Goal: Task Accomplishment & Management: Manage account settings

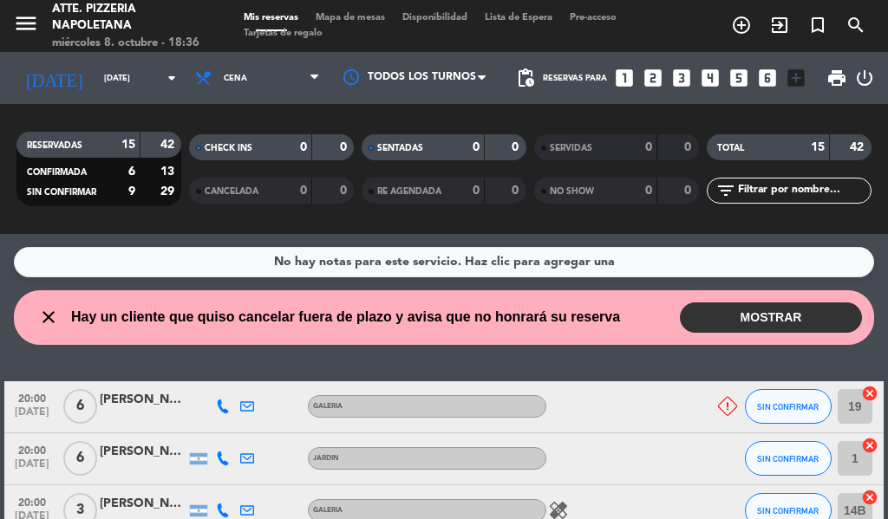
click at [773, 323] on button "MOSTRAR" at bounding box center [771, 318] width 182 height 30
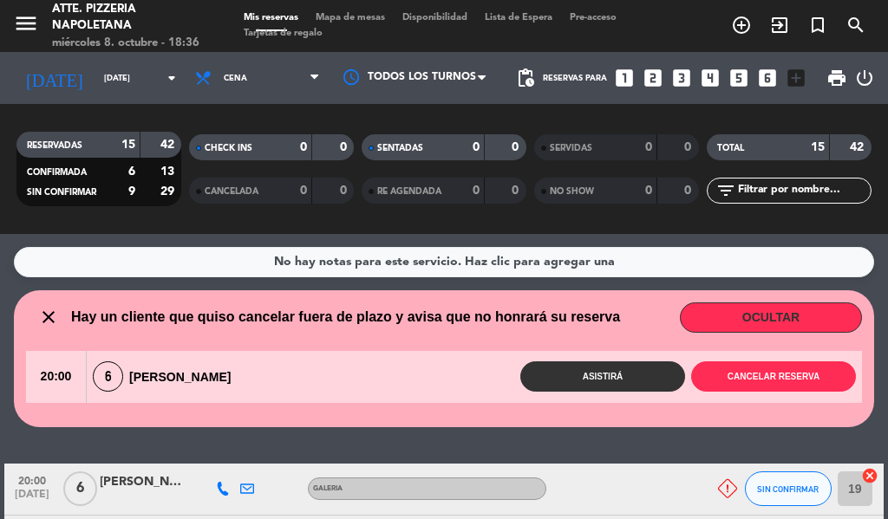
click at [756, 319] on button "OCULTAR" at bounding box center [771, 318] width 182 height 30
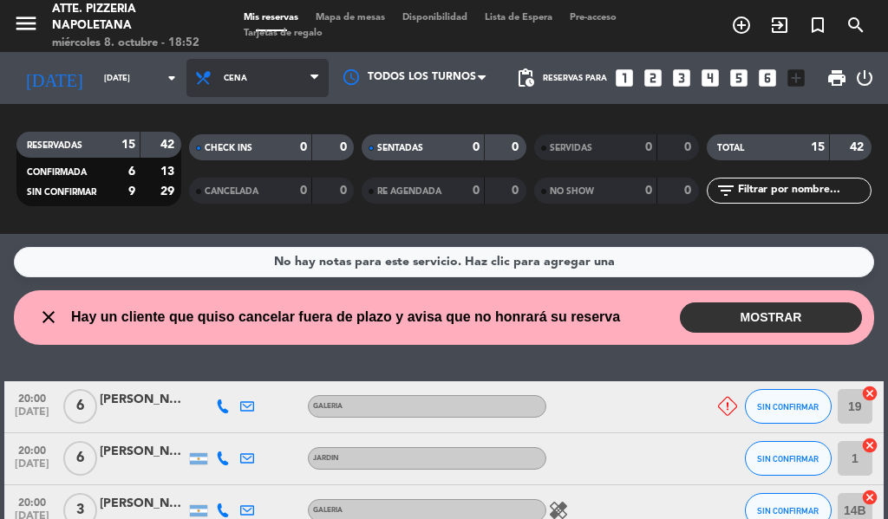
click at [297, 62] on span "Cena" at bounding box center [257, 78] width 142 height 38
click at [142, 58] on div "[DATE] [DATE] arrow_drop_down" at bounding box center [99, 78] width 173 height 52
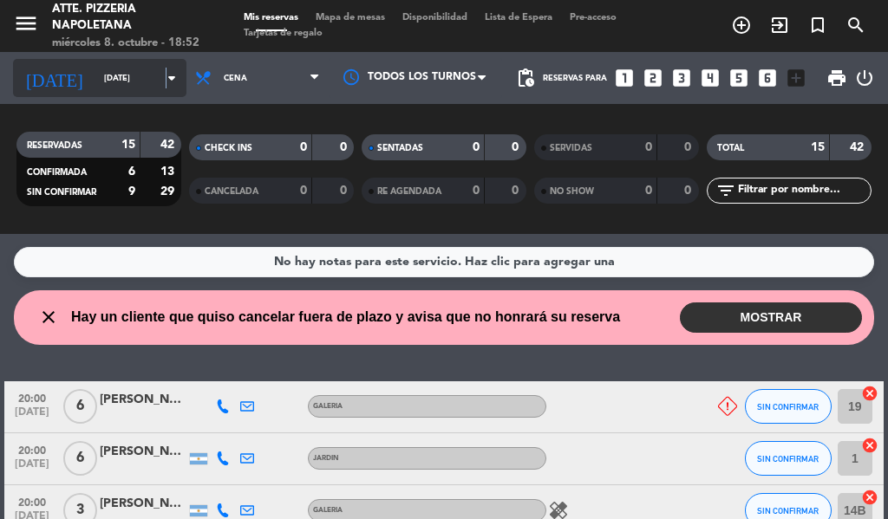
click at [161, 68] on icon "arrow_drop_down" at bounding box center [171, 78] width 21 height 21
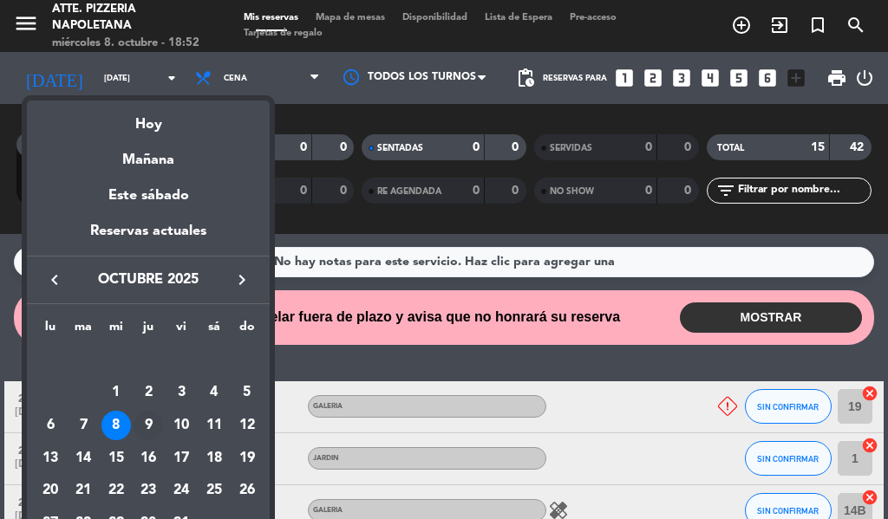
click at [148, 421] on div "9" at bounding box center [148, 425] width 29 height 29
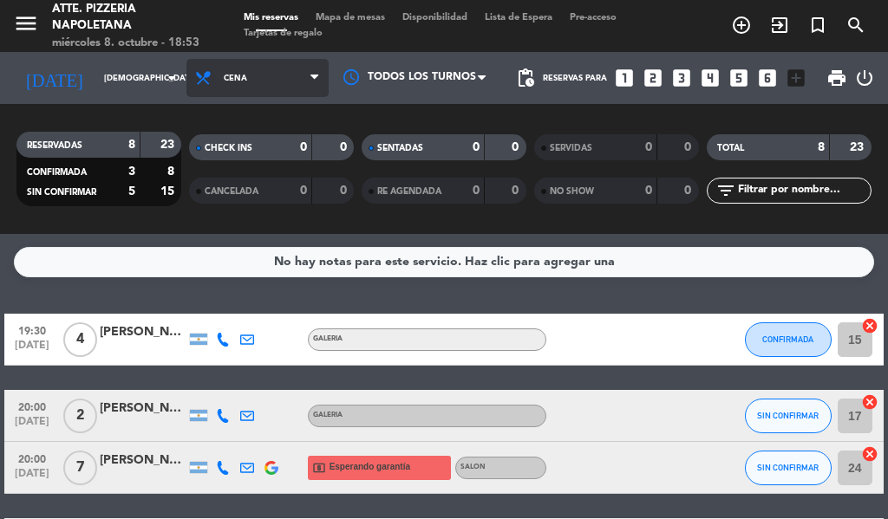
click at [264, 78] on span "Cena" at bounding box center [257, 78] width 142 height 38
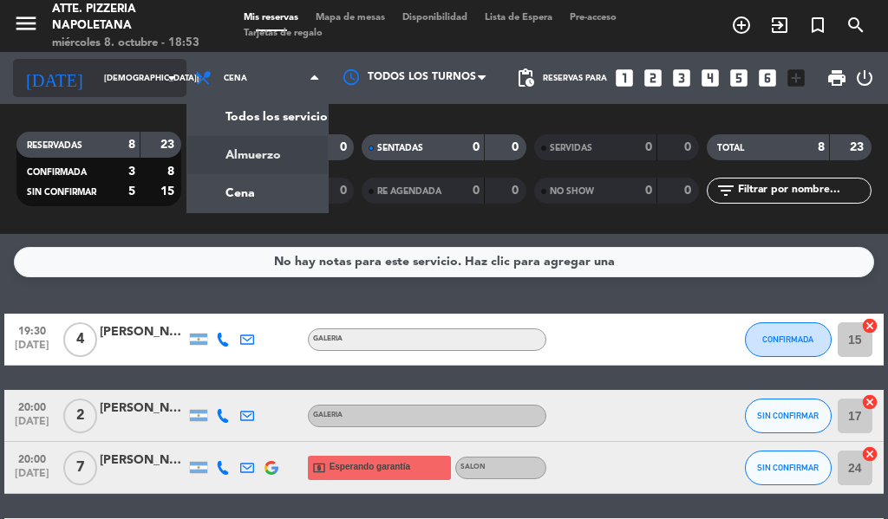
click at [136, 76] on input "[DEMOGRAPHIC_DATA][DATE]" at bounding box center [152, 78] width 114 height 27
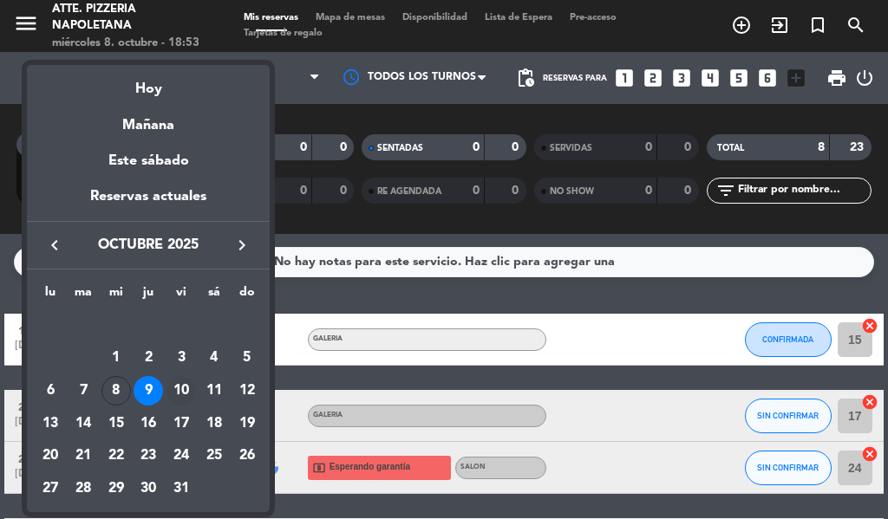
click at [175, 401] on div "10" at bounding box center [180, 390] width 29 height 29
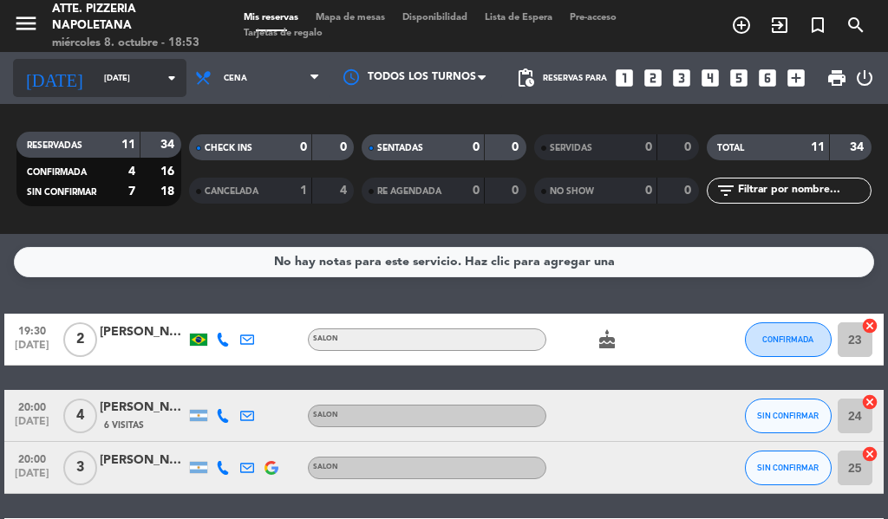
click at [102, 73] on input "[DATE]" at bounding box center [152, 78] width 114 height 27
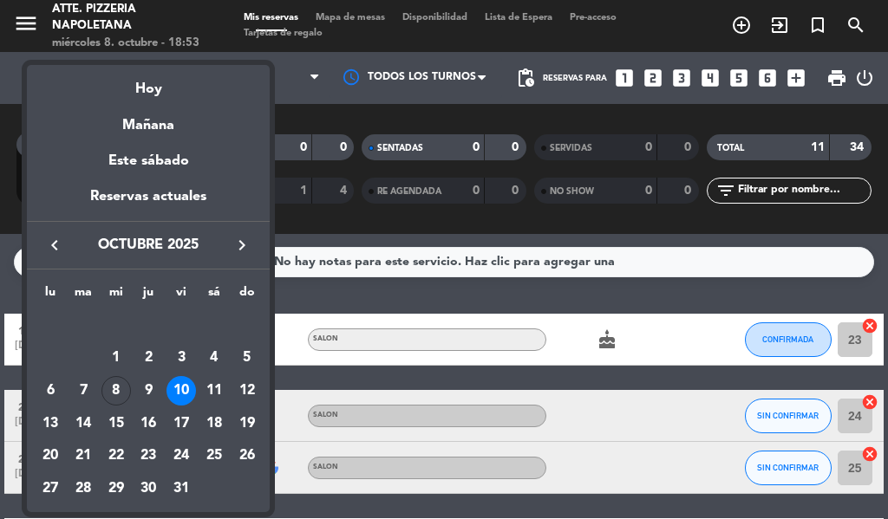
click at [282, 88] on div at bounding box center [444, 259] width 888 height 519
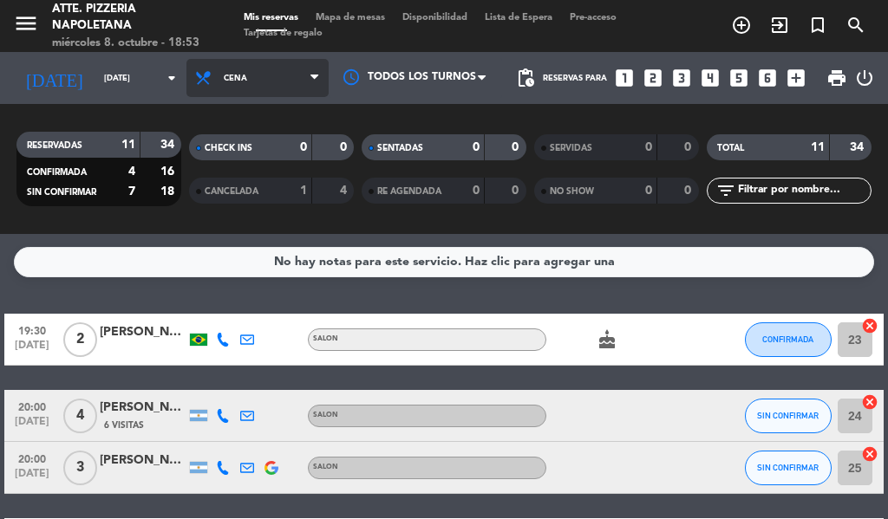
click at [290, 82] on span "Cena" at bounding box center [257, 78] width 142 height 38
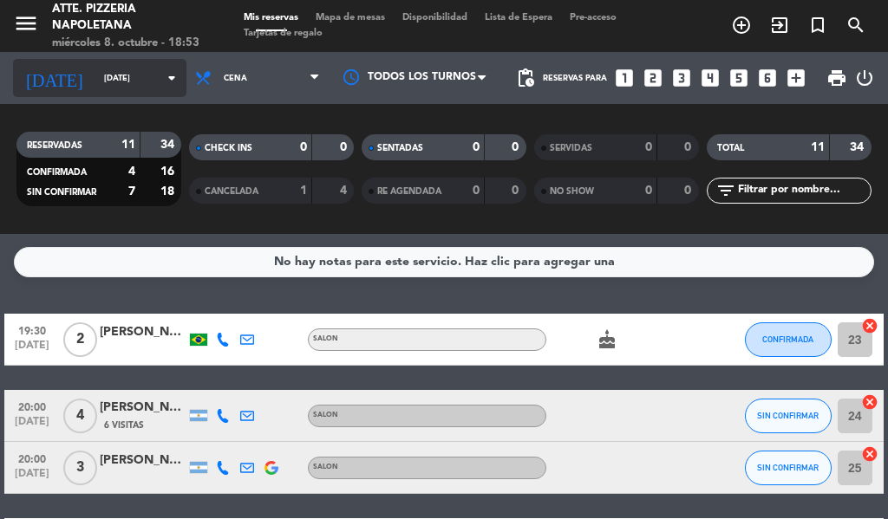
click at [131, 69] on input "[DATE]" at bounding box center [152, 78] width 114 height 27
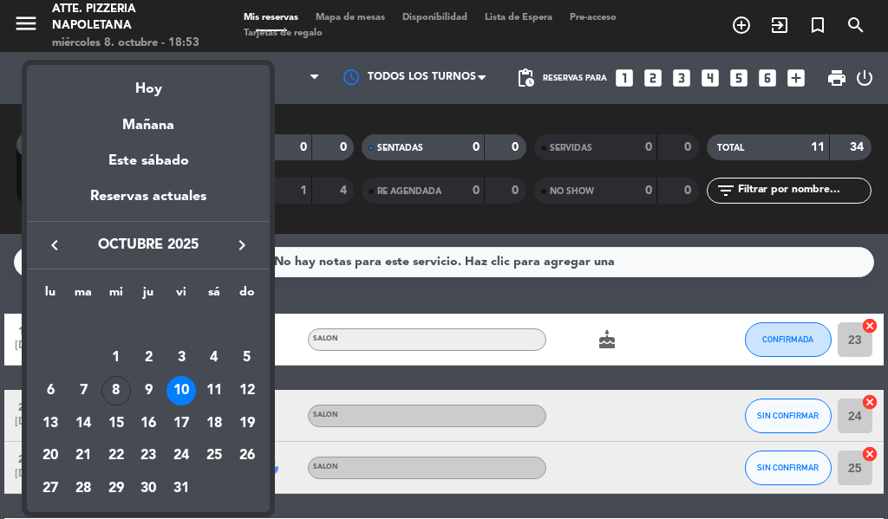
click at [212, 389] on div "11" at bounding box center [213, 390] width 29 height 29
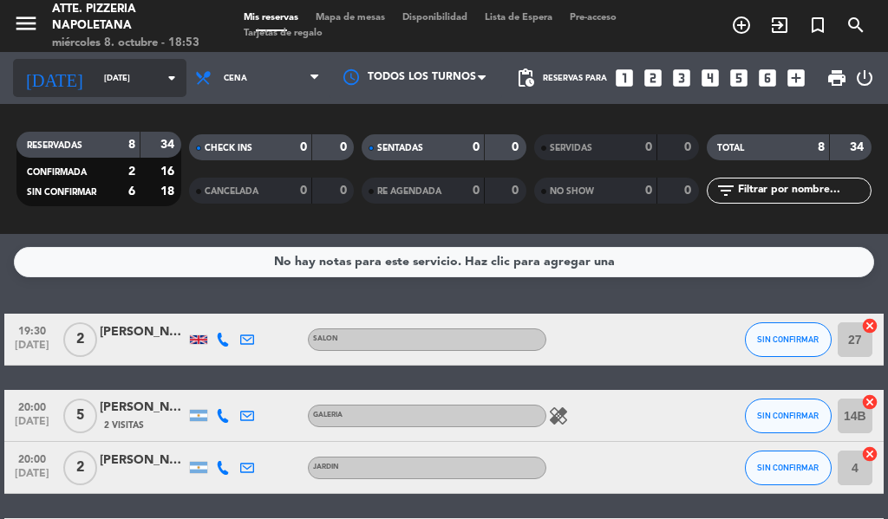
click at [162, 79] on icon "arrow_drop_down" at bounding box center [171, 78] width 21 height 21
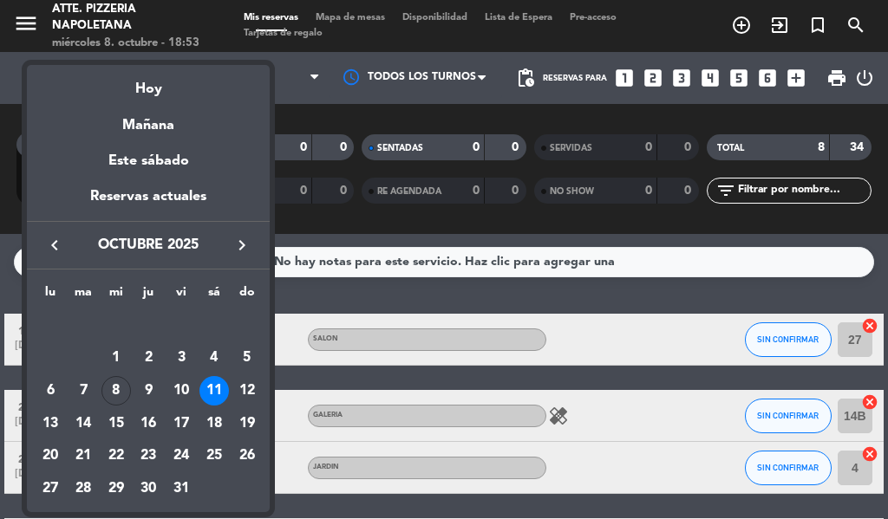
click at [255, 397] on div "12" at bounding box center [246, 390] width 29 height 29
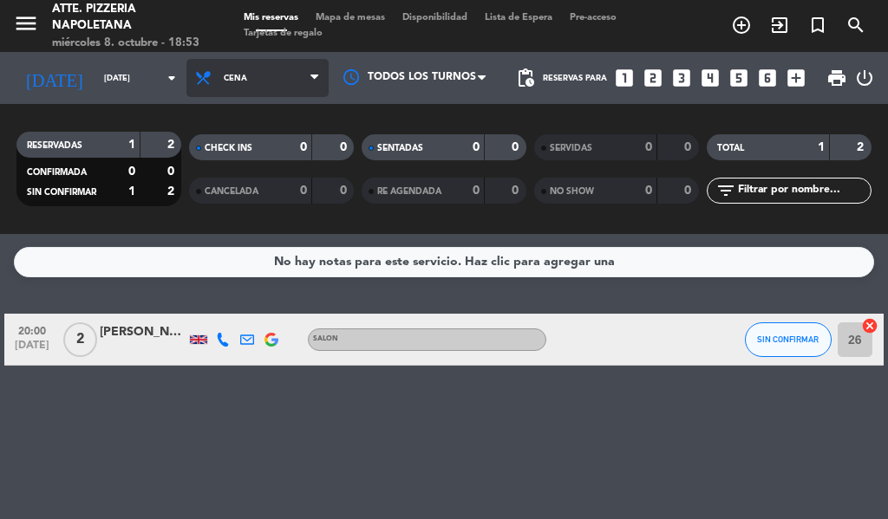
click at [246, 88] on span "Cena" at bounding box center [257, 78] width 142 height 38
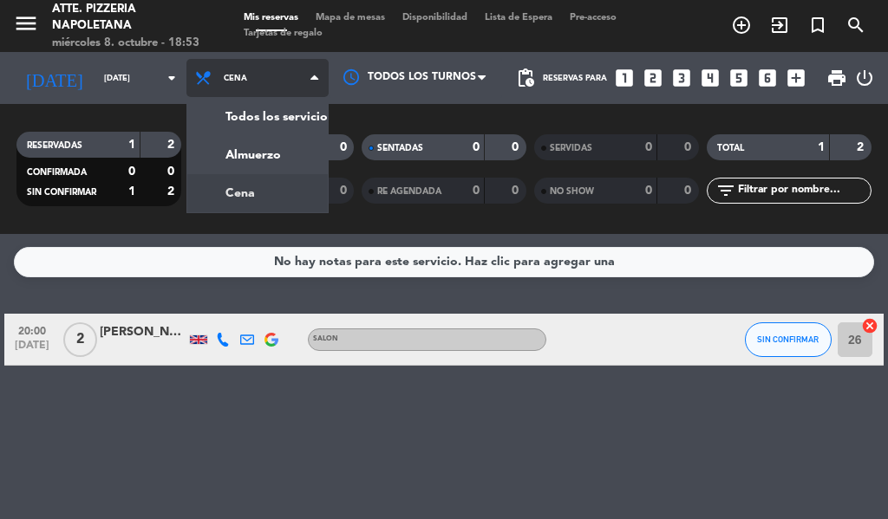
click at [246, 174] on div "menu Atte. Pizzeria Napoletana [DATE] 8. octubre - 18:53 Mis reservas Mapa de m…" at bounding box center [444, 117] width 888 height 234
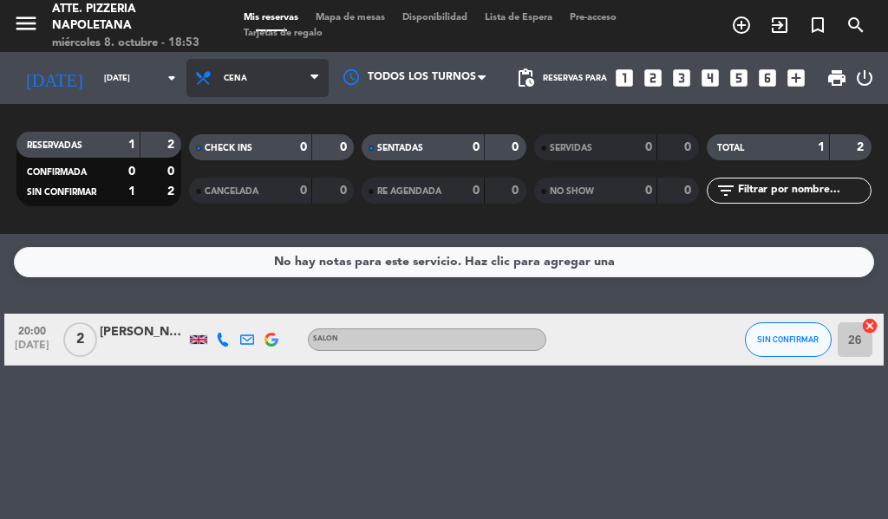
click at [224, 76] on span "Cena" at bounding box center [235, 79] width 23 height 10
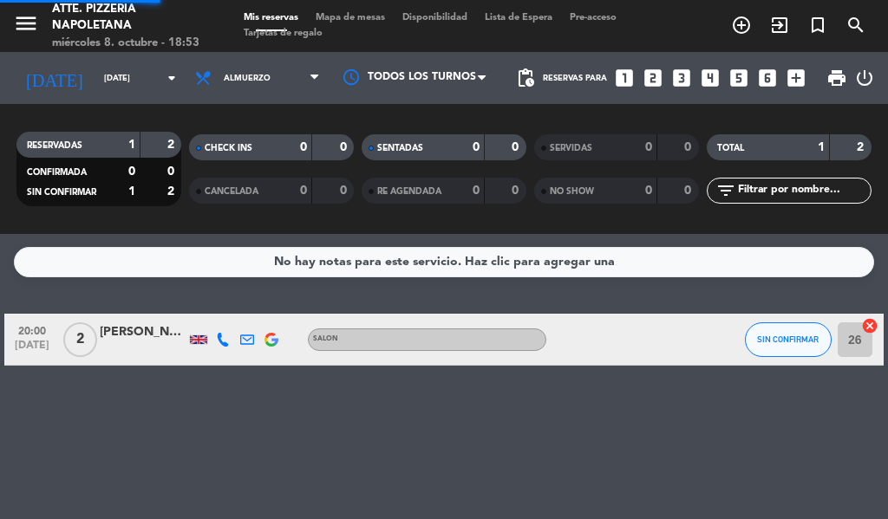
drag, startPoint x: 232, startPoint y: 145, endPoint x: 204, endPoint y: 134, distance: 29.9
click at [225, 140] on div "menu Atte. Pizzeria Napoletana [DATE] 8. octubre - 18:53 Mis reservas Mapa de m…" at bounding box center [444, 117] width 888 height 234
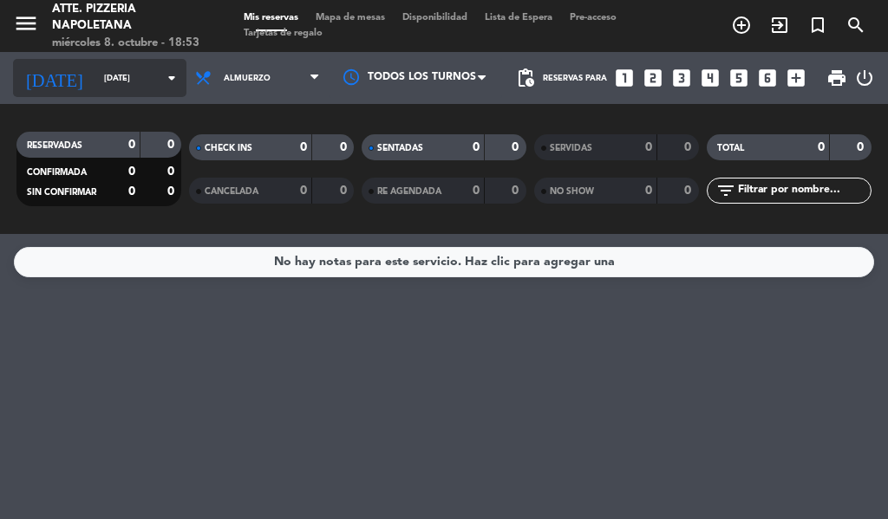
click at [164, 65] on input "[DATE]" at bounding box center [152, 78] width 114 height 27
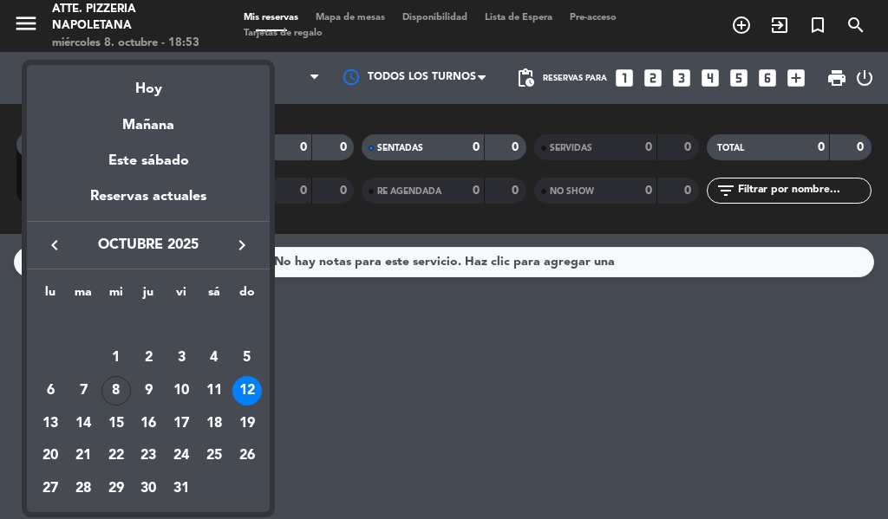
drag, startPoint x: 214, startPoint y: 394, endPoint x: 214, endPoint y: 381, distance: 13.0
click at [214, 392] on div "11" at bounding box center [213, 390] width 29 height 29
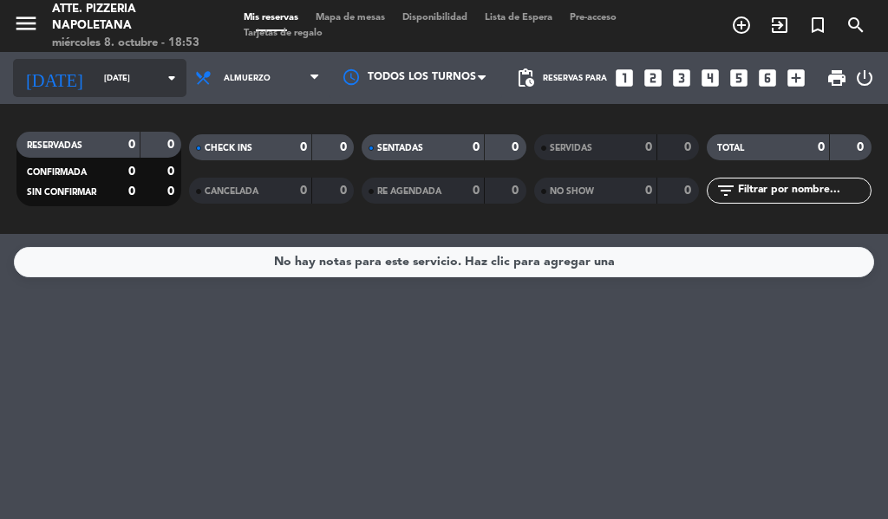
click at [161, 78] on icon "arrow_drop_down" at bounding box center [171, 78] width 21 height 21
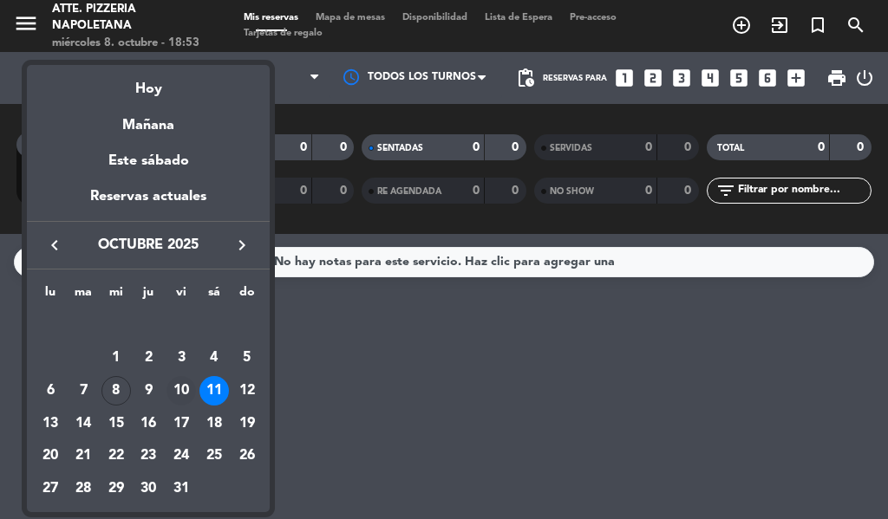
click at [173, 382] on div "10" at bounding box center [180, 390] width 29 height 29
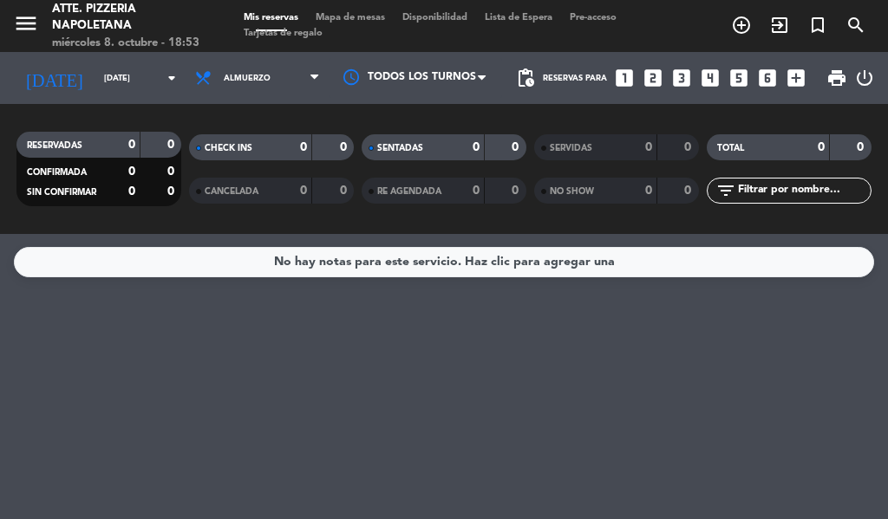
click at [125, 104] on div "RESERVADAS 0 0 CONFIRMADA 0 0 SIN CONFIRMAR 0 0 CHECK INS 0 0 CANCELADA 0 0 SEN…" at bounding box center [444, 169] width 888 height 130
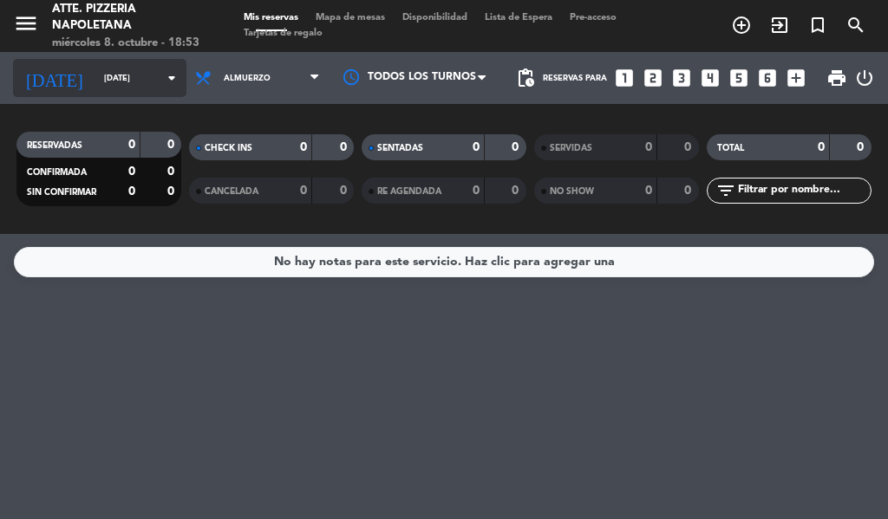
click at [131, 89] on input "[DATE]" at bounding box center [152, 78] width 114 height 27
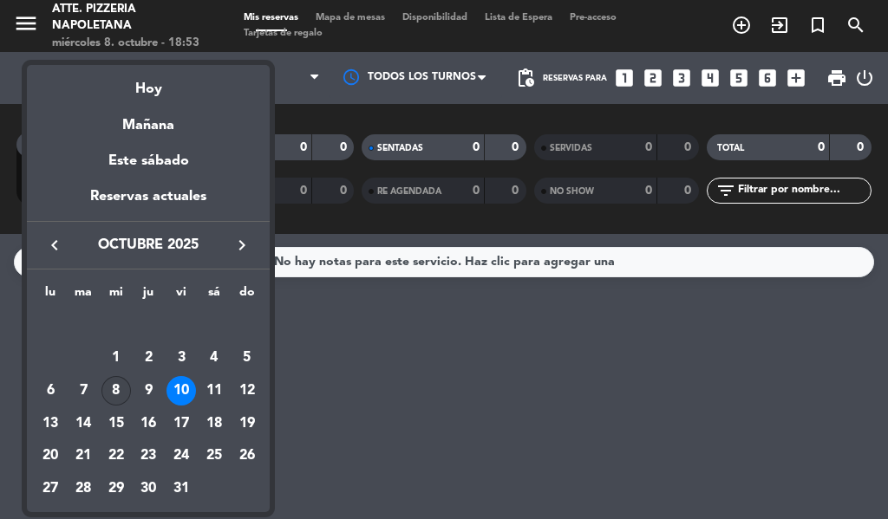
click at [120, 395] on div "8" at bounding box center [115, 390] width 29 height 29
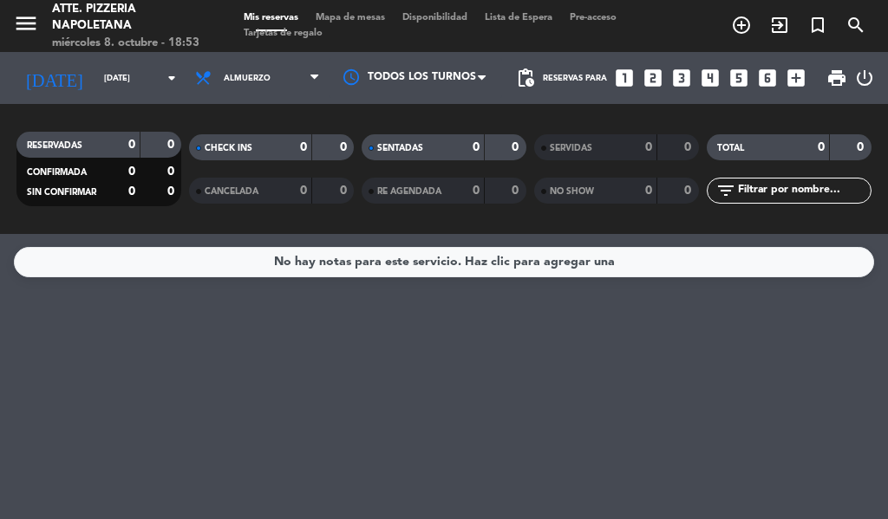
type input "[DATE]"
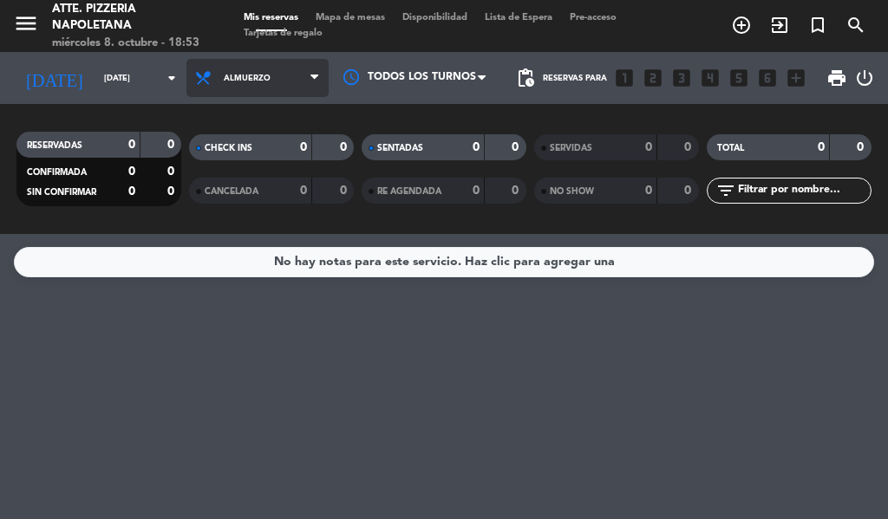
click at [228, 79] on span "Almuerzo" at bounding box center [247, 79] width 47 height 10
click at [228, 189] on div "menu Atte. Pizzeria Napoletana [DATE] 8. octubre - 18:53 Mis reservas Mapa de m…" at bounding box center [444, 117] width 888 height 234
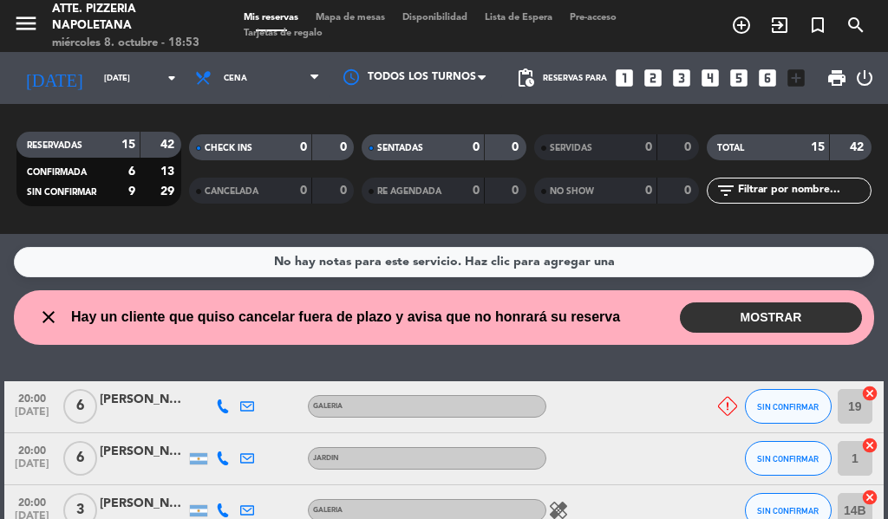
click at [744, 322] on button "MOSTRAR" at bounding box center [771, 318] width 182 height 30
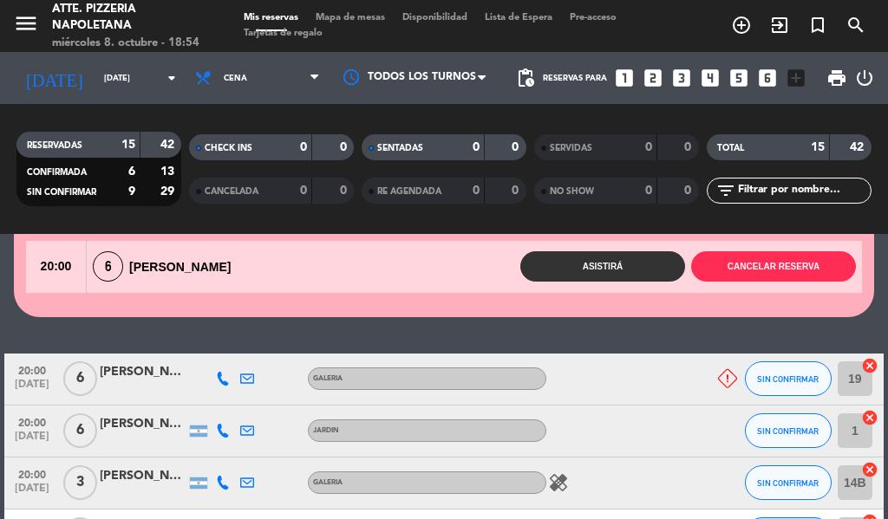
scroll to position [173, 0]
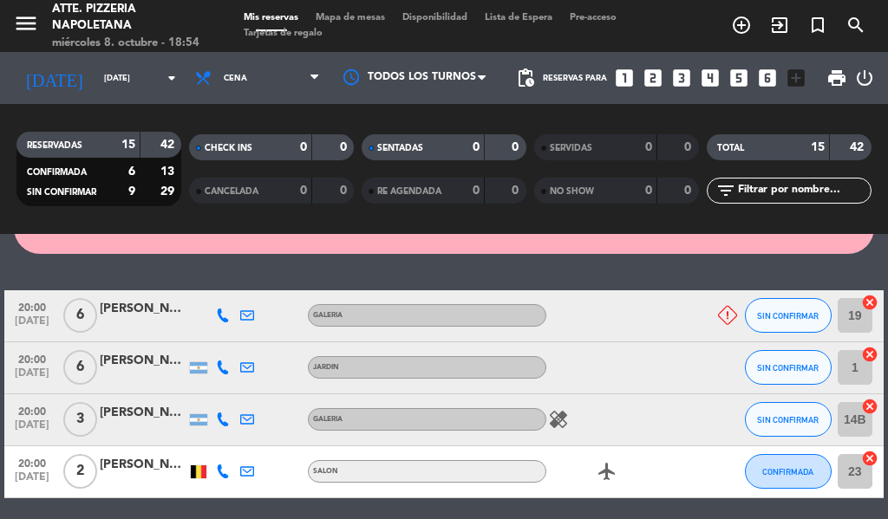
click at [560, 421] on icon "healing" at bounding box center [558, 419] width 21 height 21
click at [558, 419] on icon "healing" at bounding box center [558, 419] width 21 height 21
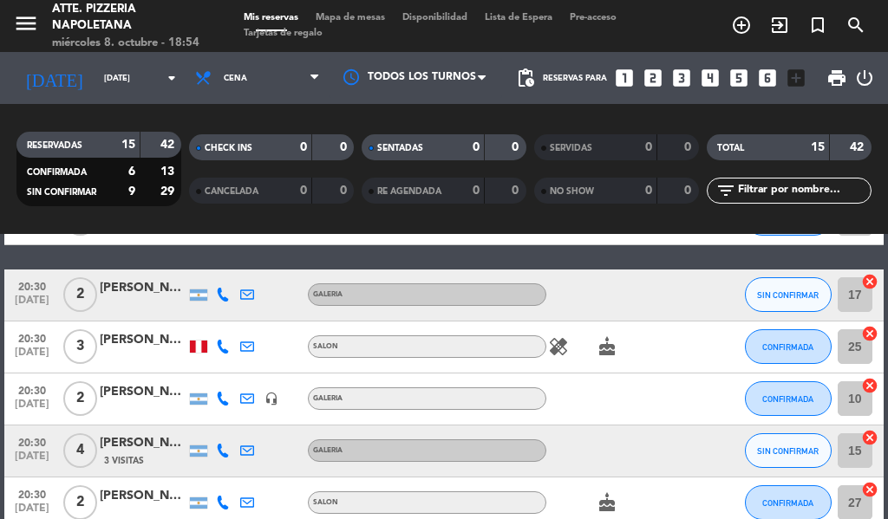
scroll to position [434, 0]
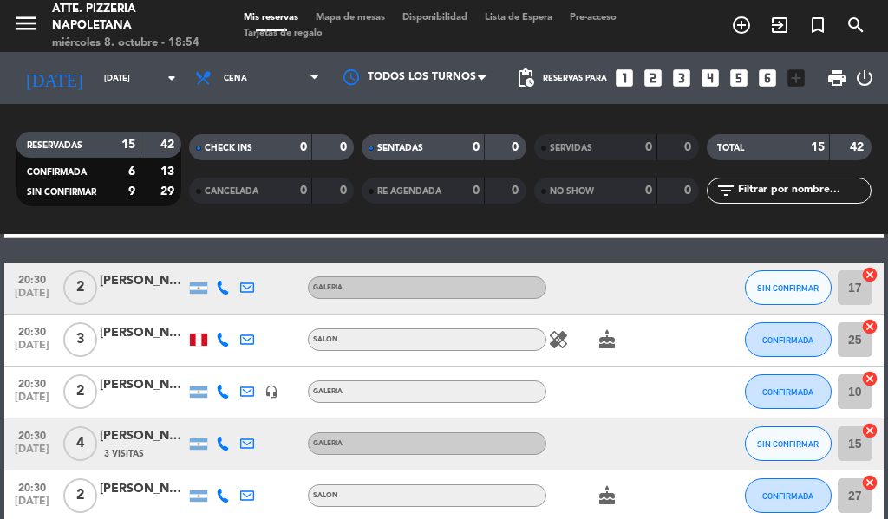
click at [546, 346] on span "healing" at bounding box center [558, 339] width 24 height 21
click at [554, 343] on icon "healing" at bounding box center [558, 339] width 21 height 21
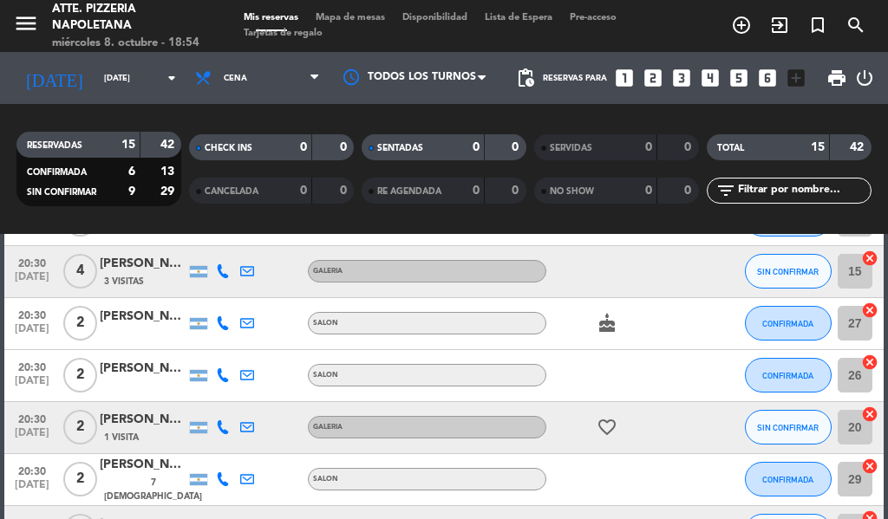
scroll to position [607, 0]
click at [605, 329] on icon "cake" at bounding box center [607, 322] width 21 height 21
click at [604, 329] on icon "cake" at bounding box center [607, 322] width 21 height 21
click at [610, 426] on icon "favorite_border" at bounding box center [607, 426] width 21 height 21
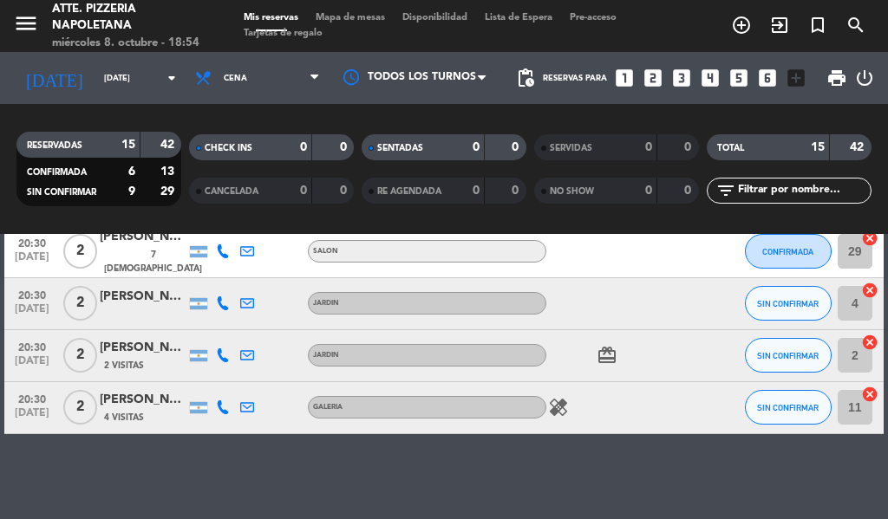
scroll to position [836, 0]
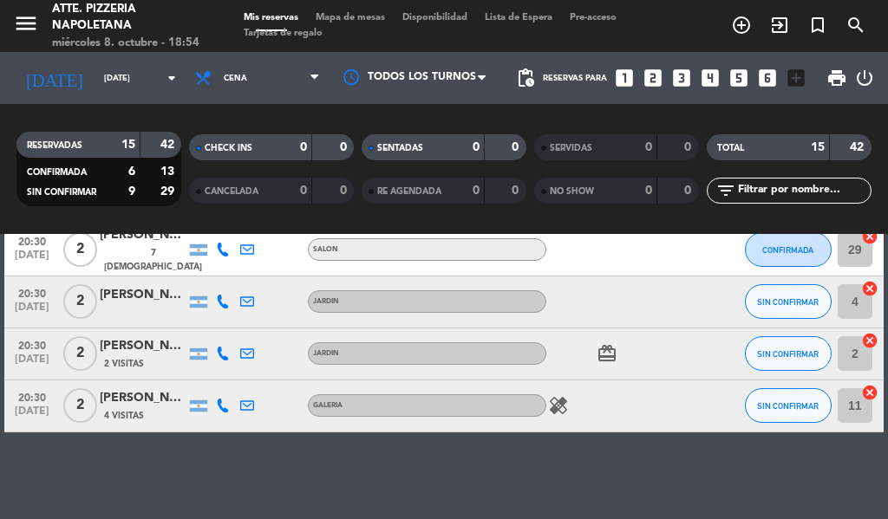
click at [610, 359] on icon "card_giftcard" at bounding box center [607, 353] width 21 height 21
click at [549, 408] on icon "healing" at bounding box center [558, 405] width 21 height 21
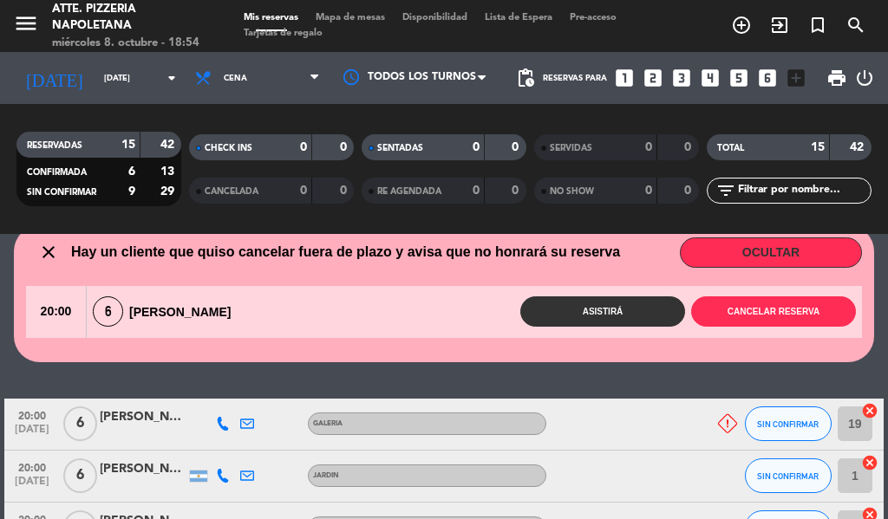
scroll to position [0, 0]
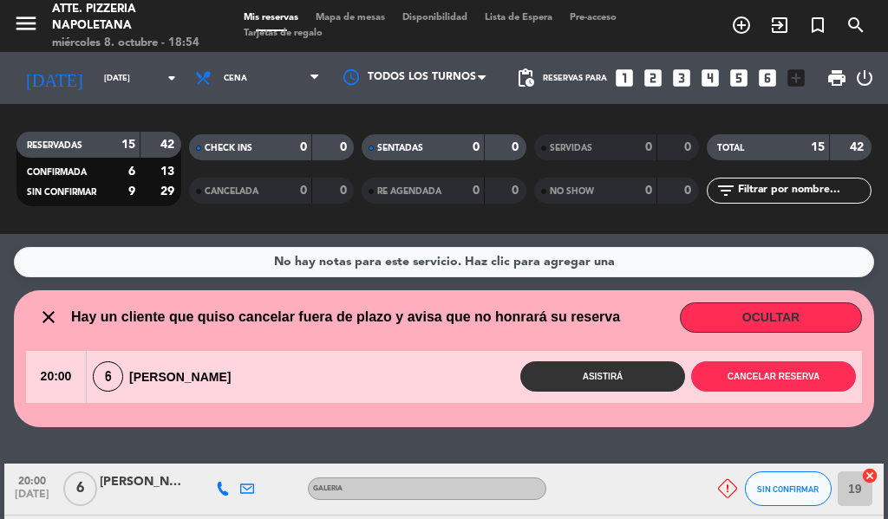
click at [540, 431] on div "No hay notas para este servicio. Haz clic para agregar una close Hay un cliente…" at bounding box center [444, 376] width 888 height 285
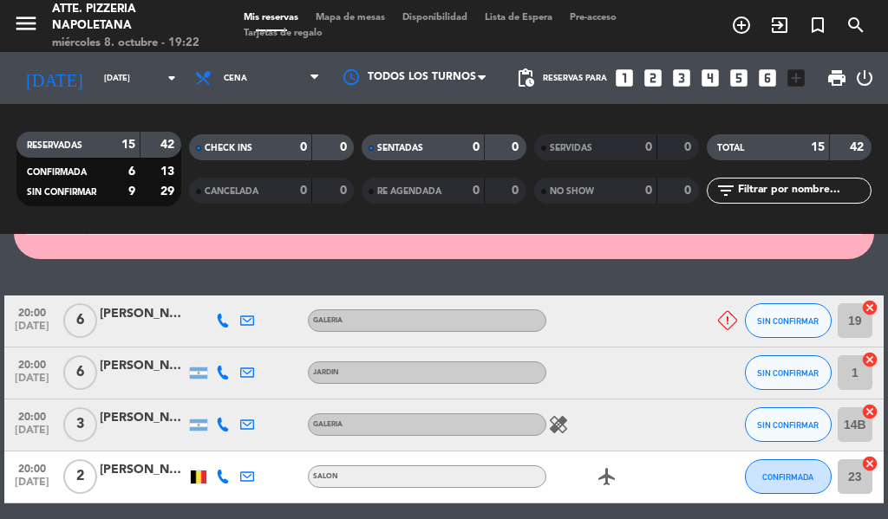
scroll to position [173, 0]
